Goal: Transaction & Acquisition: Book appointment/travel/reservation

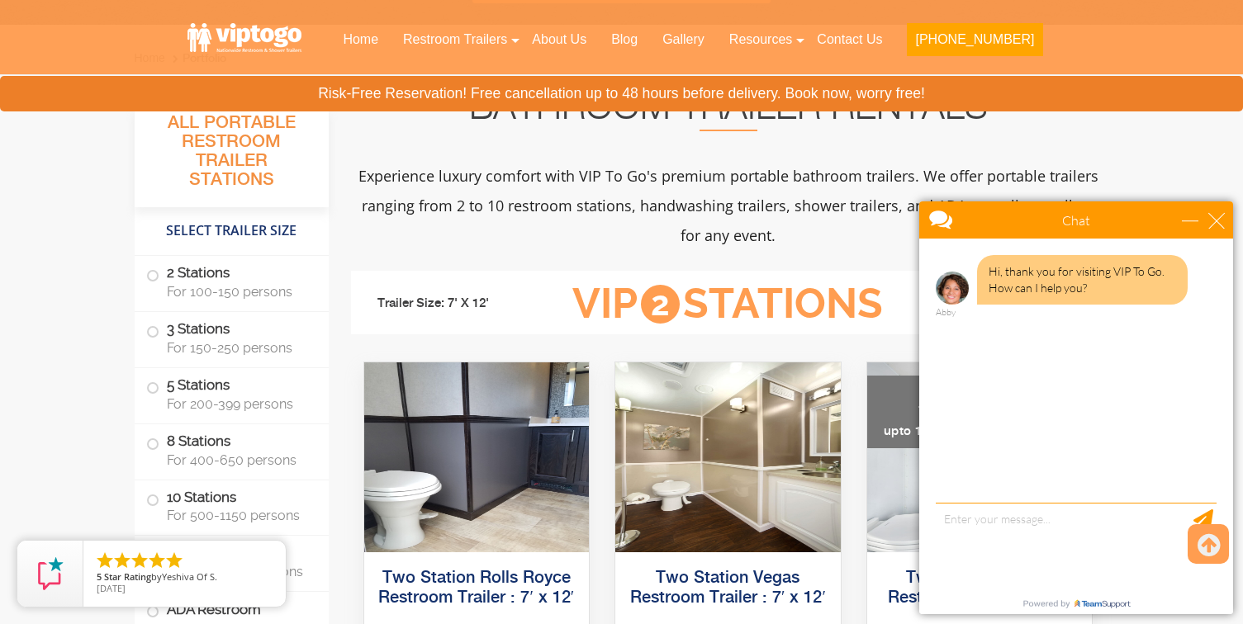
scroll to position [617, 0]
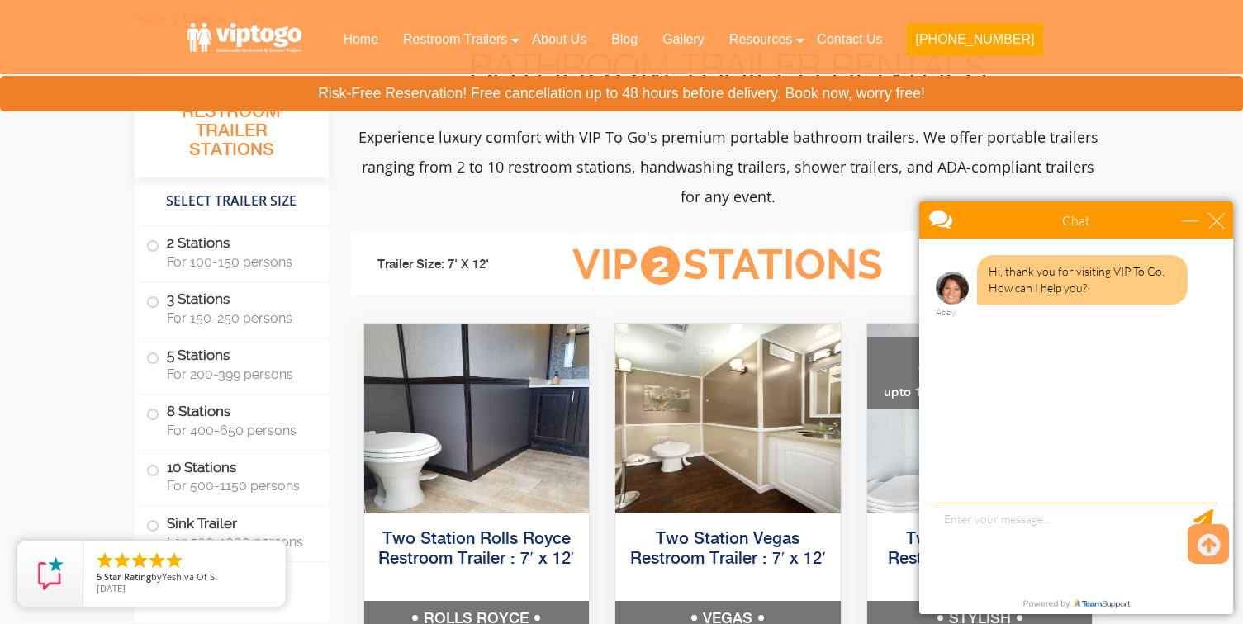
click at [1228, 219] on div "Chat" at bounding box center [1076, 219] width 314 height 37
click at [1222, 225] on div "close" at bounding box center [1216, 220] width 17 height 17
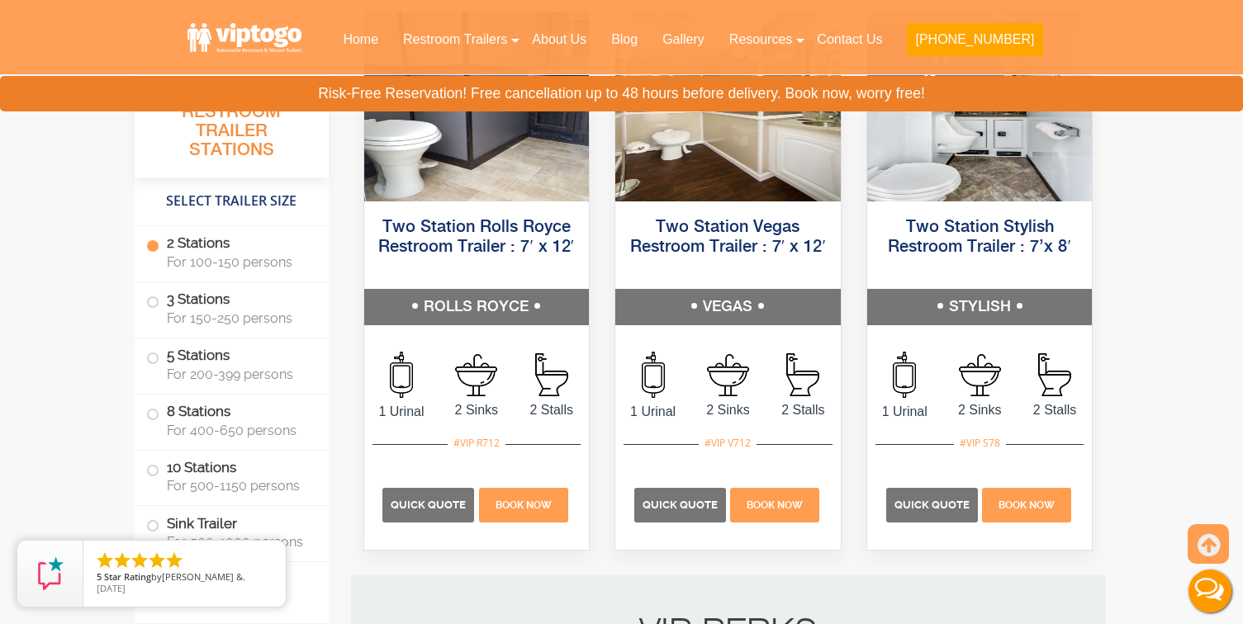
scroll to position [940, 0]
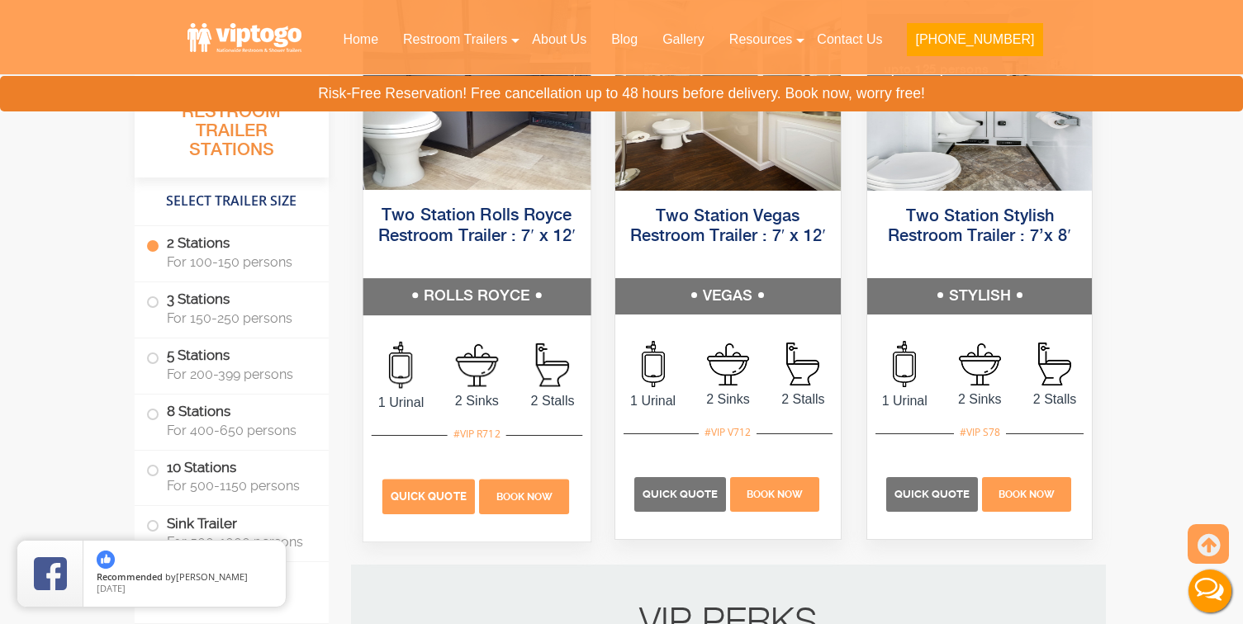
click at [418, 495] on span "Quick Quote" at bounding box center [428, 496] width 76 height 12
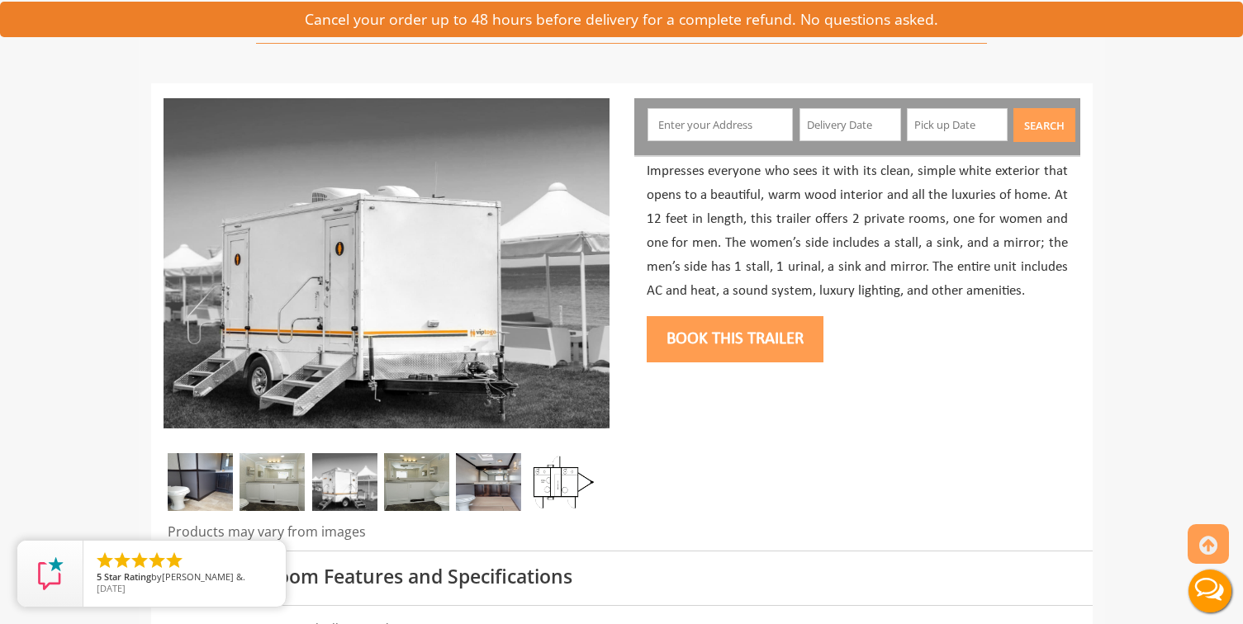
scroll to position [145, 0]
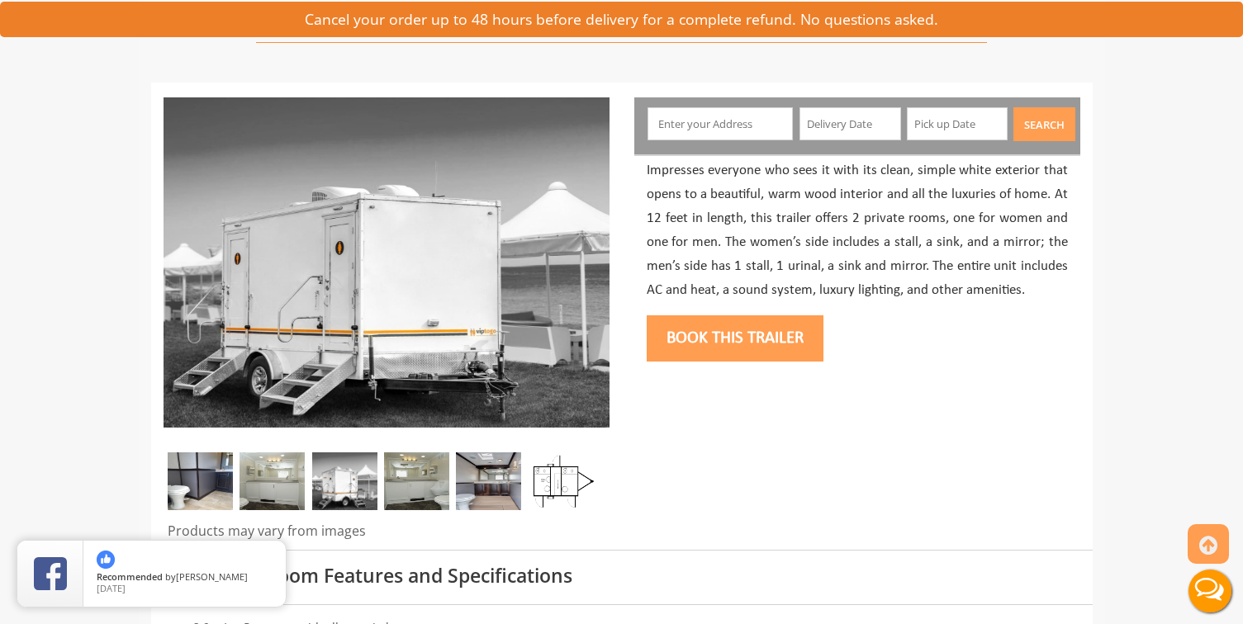
click at [703, 126] on input "text" at bounding box center [719, 123] width 145 height 33
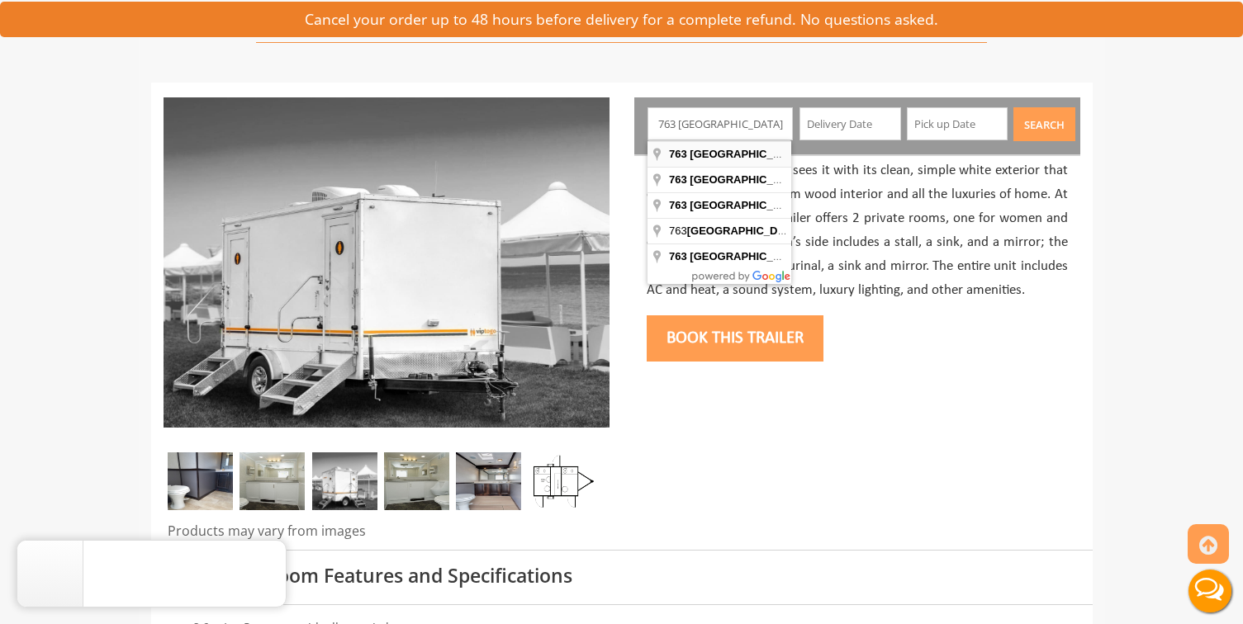
type input "[STREET_ADDRESS]"
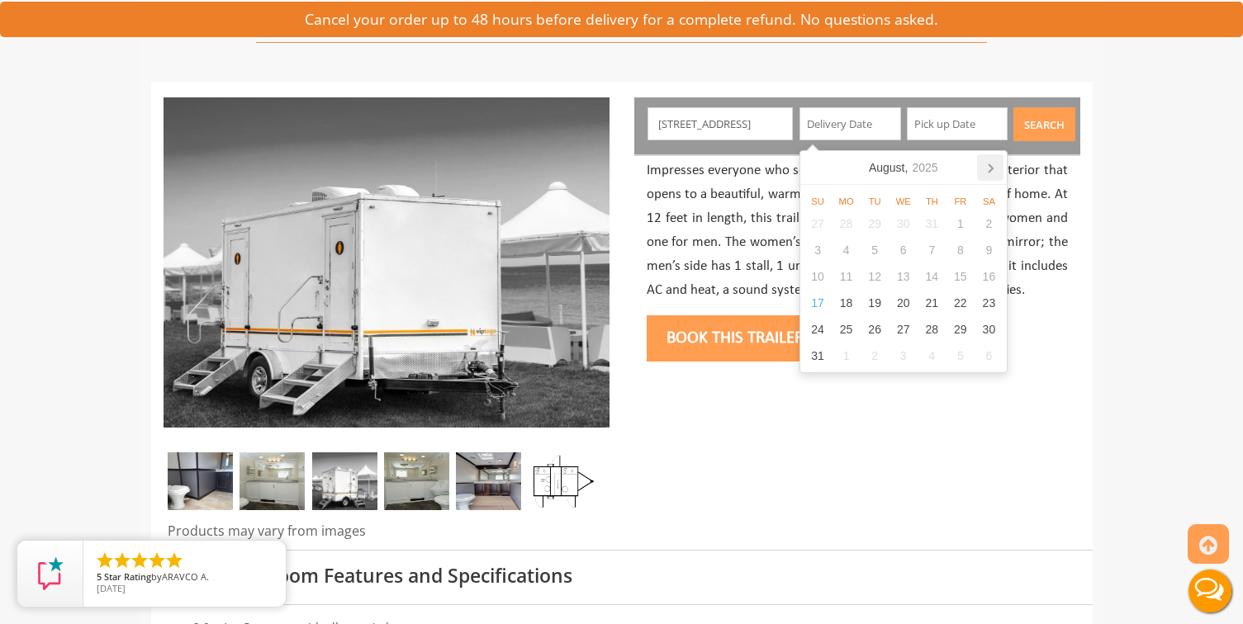
click at [993, 169] on icon at bounding box center [990, 167] width 26 height 26
click at [989, 280] on div "20" at bounding box center [988, 276] width 29 height 26
type input "[DATE]"
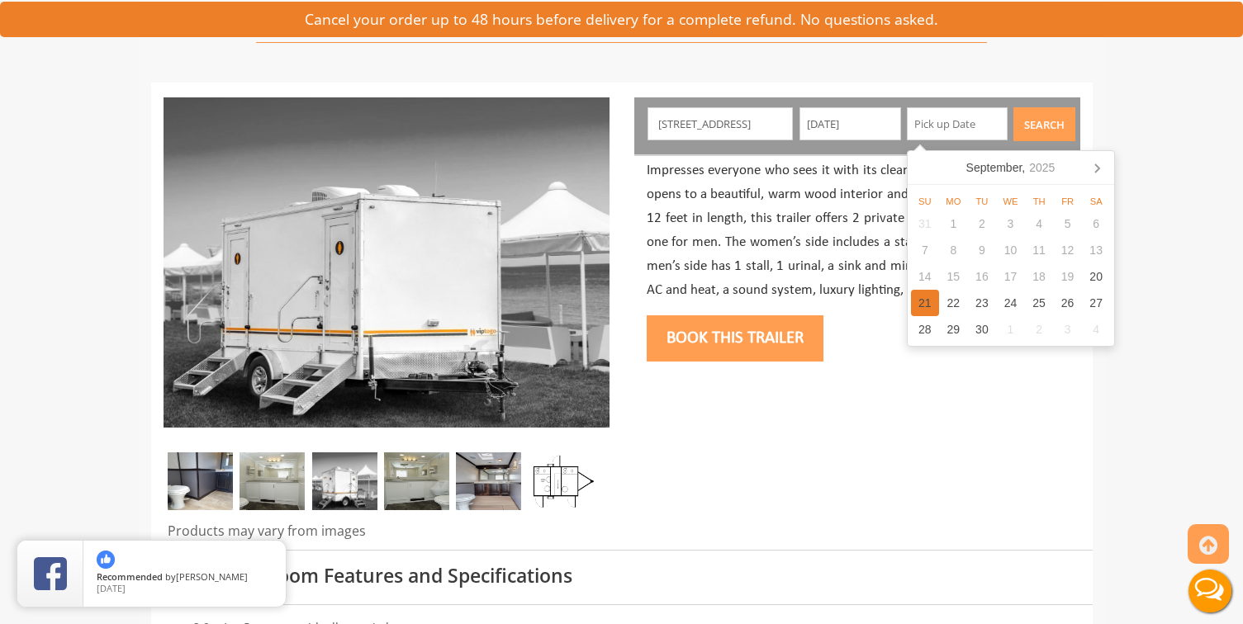
click at [926, 300] on div "21" at bounding box center [925, 303] width 29 height 26
type input "[DATE]"
click at [1054, 124] on button "Search" at bounding box center [1044, 124] width 62 height 34
